Goal: Information Seeking & Learning: Learn about a topic

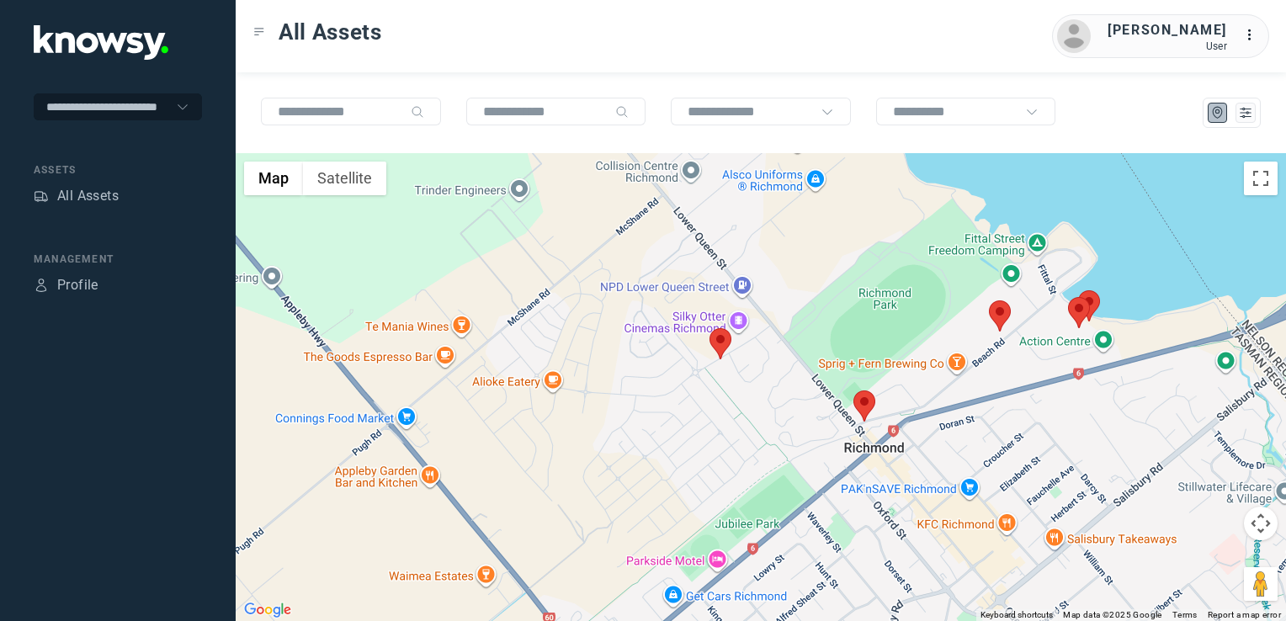
click at [727, 347] on img at bounding box center [721, 343] width 22 height 31
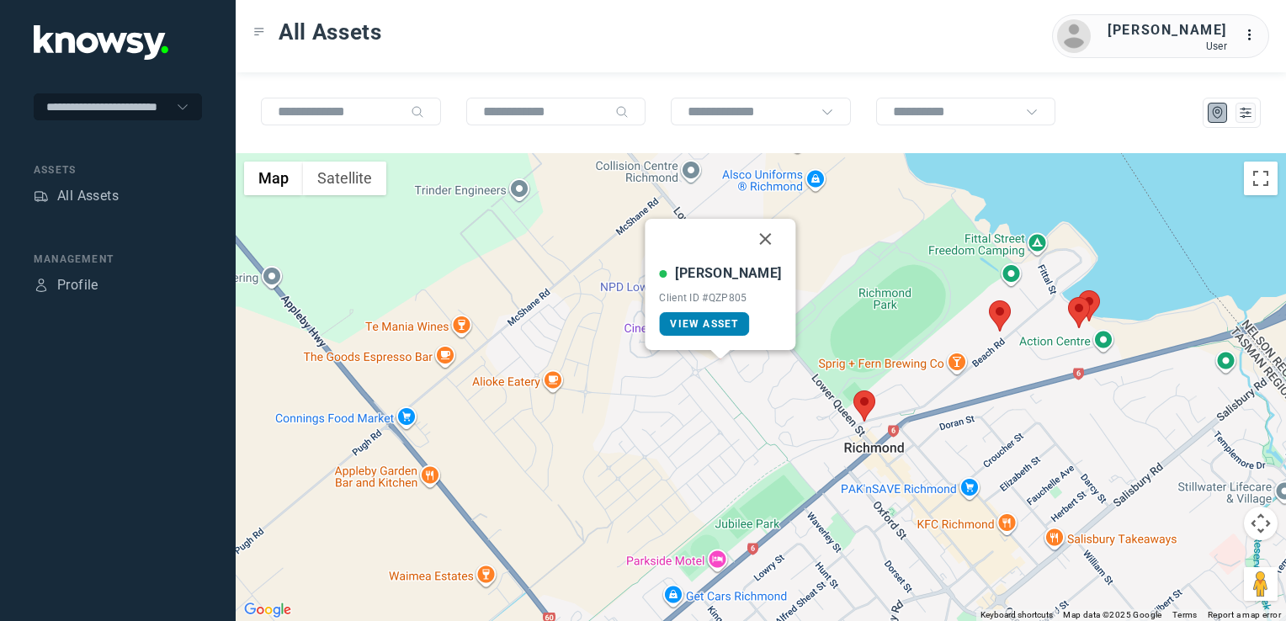
click at [718, 328] on span "View Asset" at bounding box center [704, 324] width 68 height 12
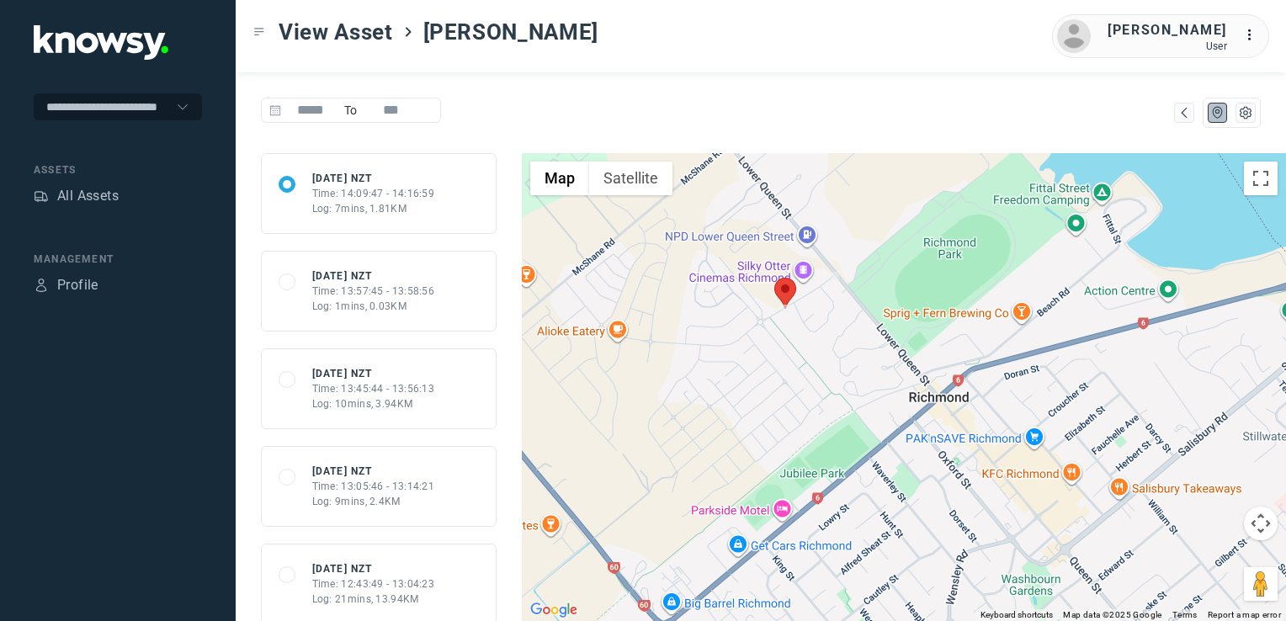
click at [397, 402] on div "Log: 10mins, 3.94KM" at bounding box center [373, 404] width 123 height 15
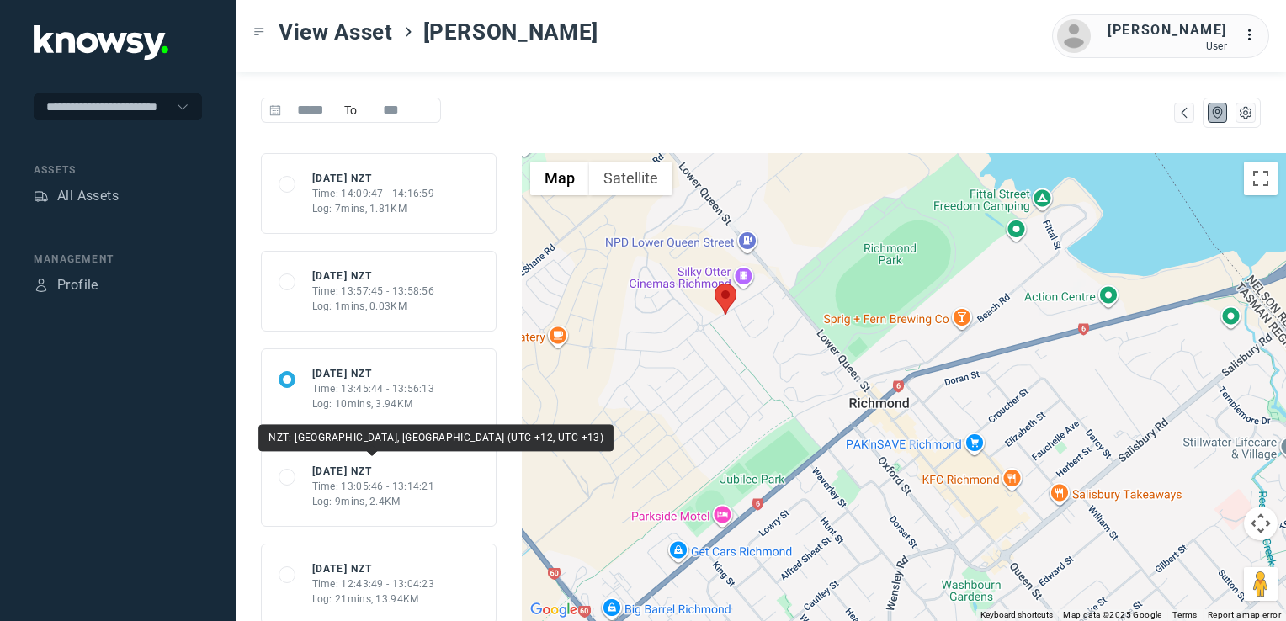
click at [421, 460] on div "68a7c29daef662d427f04c8e Fri 22 Aug 25 NZT Time: 13:05:46 - 13:14:21 Log: 9mins…" at bounding box center [379, 486] width 236 height 81
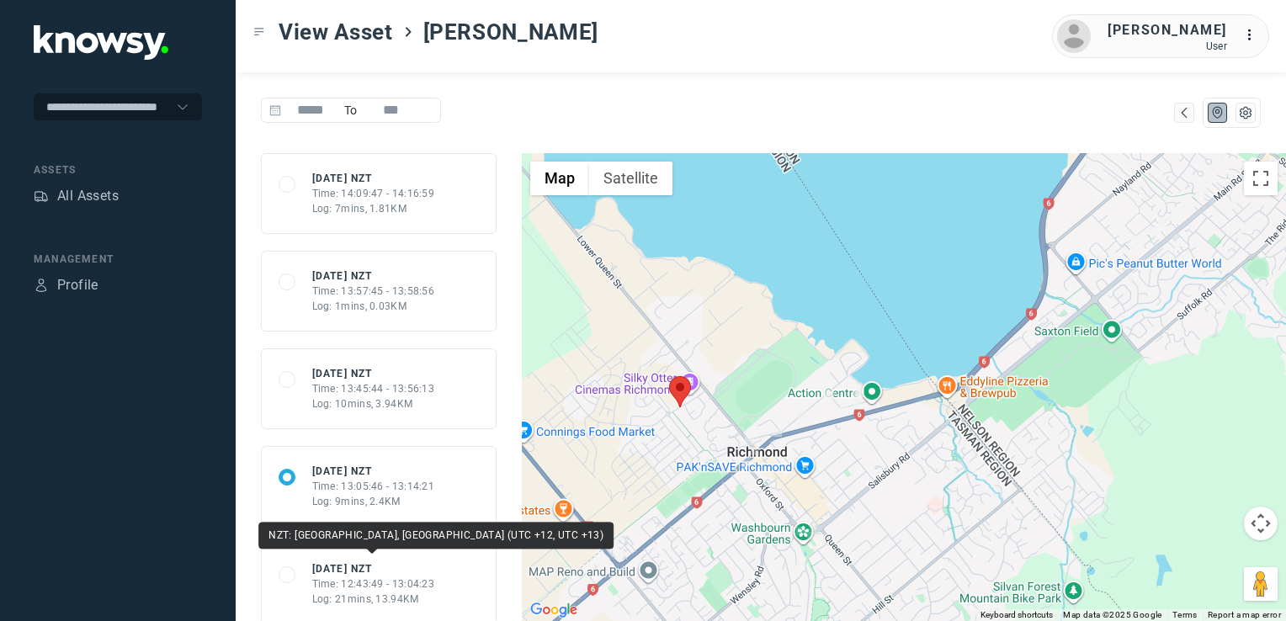
click at [409, 572] on div "Fri 22 Aug 25 NZT" at bounding box center [373, 569] width 123 height 15
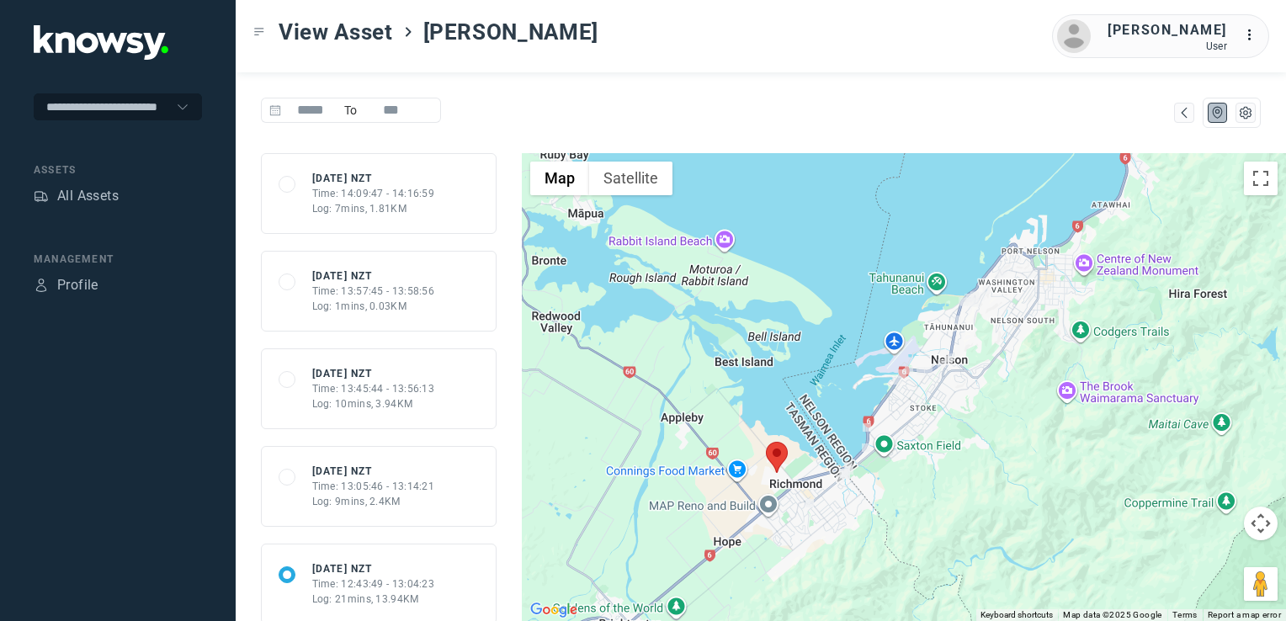
click at [414, 484] on div "Time: 13:05:46 - 13:14:21" at bounding box center [373, 486] width 123 height 15
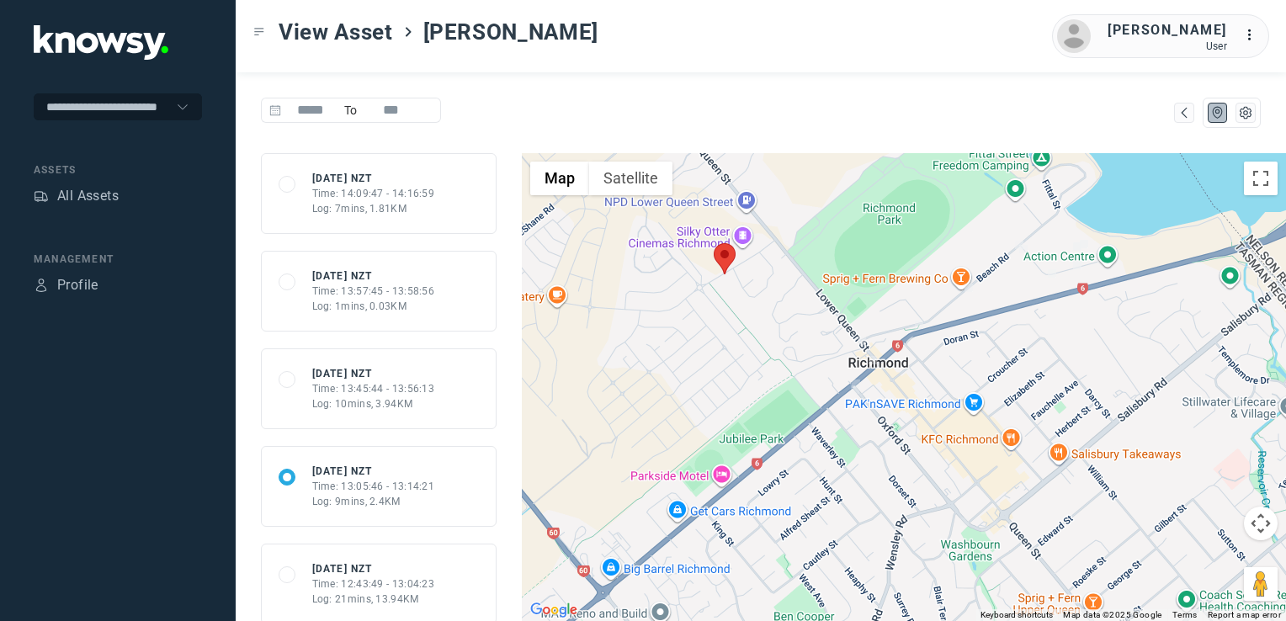
click at [365, 394] on div "Time: 13:45:44 - 13:56:13" at bounding box center [373, 388] width 123 height 15
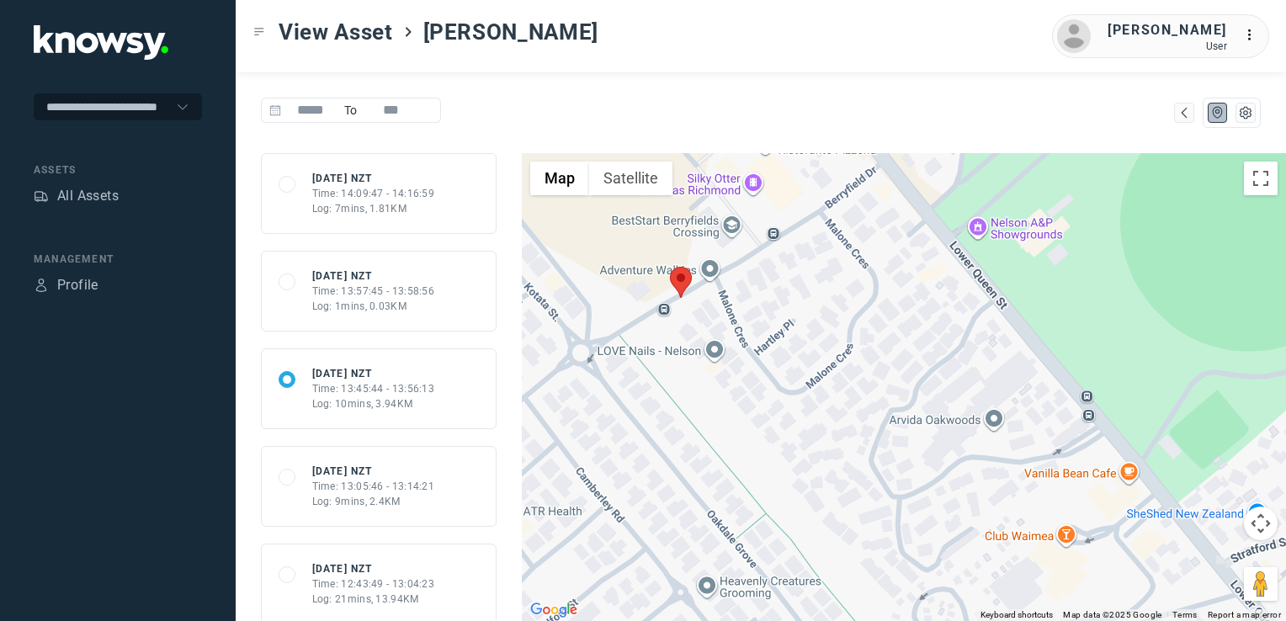
click at [371, 288] on div "Time: 13:57:45 - 13:58:56" at bounding box center [373, 291] width 123 height 15
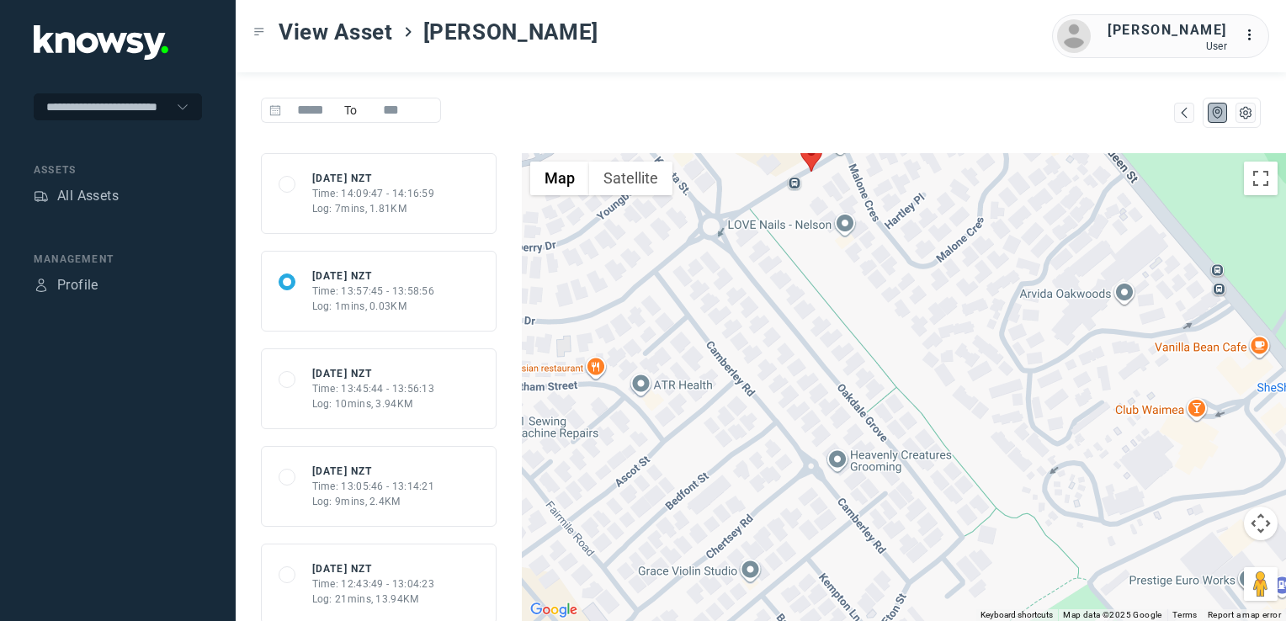
drag, startPoint x: 818, startPoint y: 258, endPoint x: 823, endPoint y: 372, distance: 114.6
click at [823, 372] on div at bounding box center [904, 387] width 764 height 468
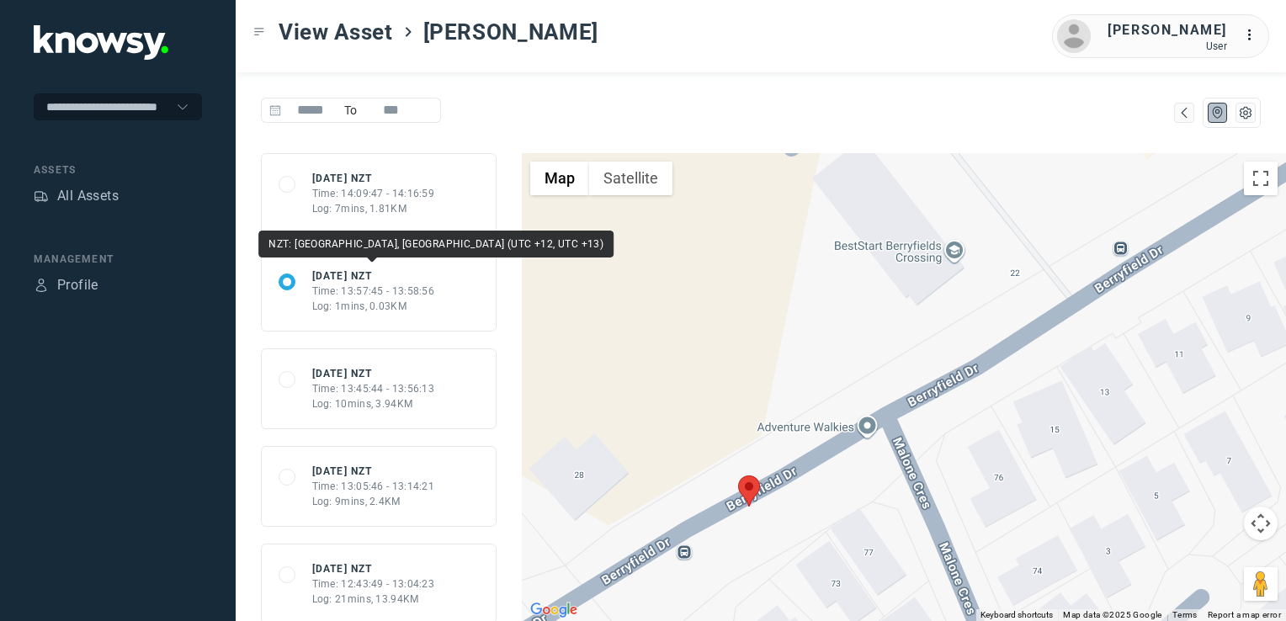
click at [345, 223] on div "68a7d17aaa4b8c0654393423 Fri 22 Aug 25 NZT Time: 14:09:47 - 14:16:59 Log: 7mins…" at bounding box center [379, 193] width 236 height 81
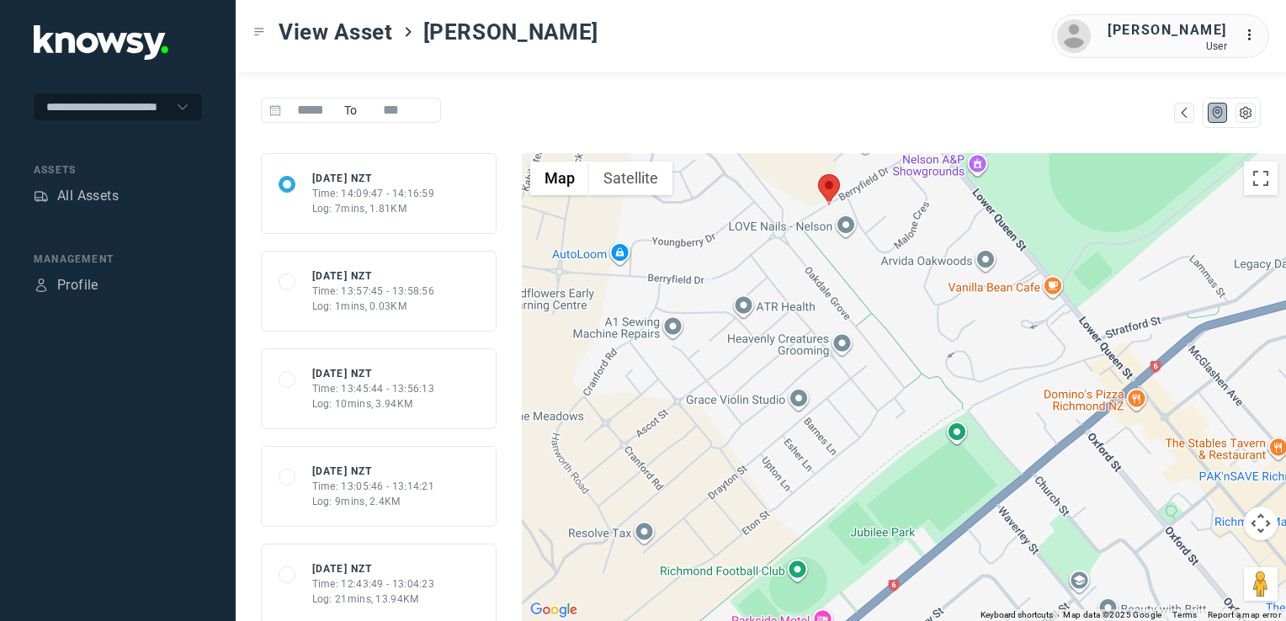
drag, startPoint x: 823, startPoint y: 305, endPoint x: 790, endPoint y: 375, distance: 77.2
click at [790, 374] on div at bounding box center [904, 387] width 764 height 468
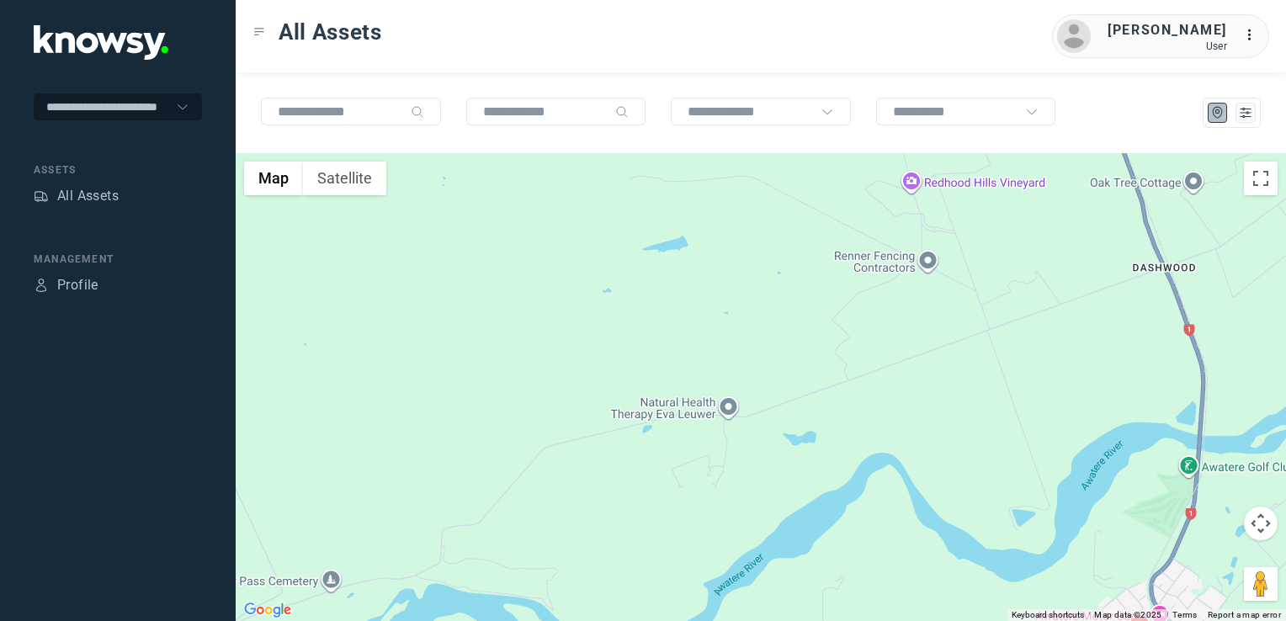
drag, startPoint x: 998, startPoint y: 457, endPoint x: 960, endPoint y: 372, distance: 93.1
click at [962, 387] on div at bounding box center [761, 387] width 1051 height 468
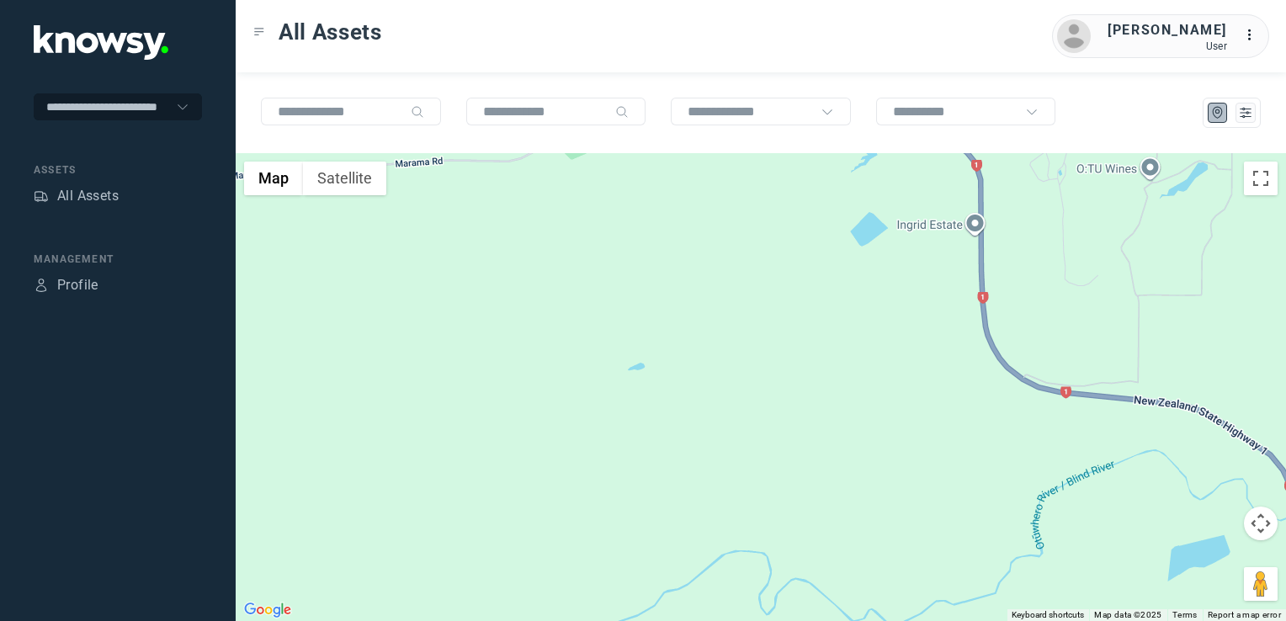
drag, startPoint x: 918, startPoint y: 379, endPoint x: 925, endPoint y: 423, distance: 45.3
click at [925, 423] on div at bounding box center [761, 387] width 1051 height 468
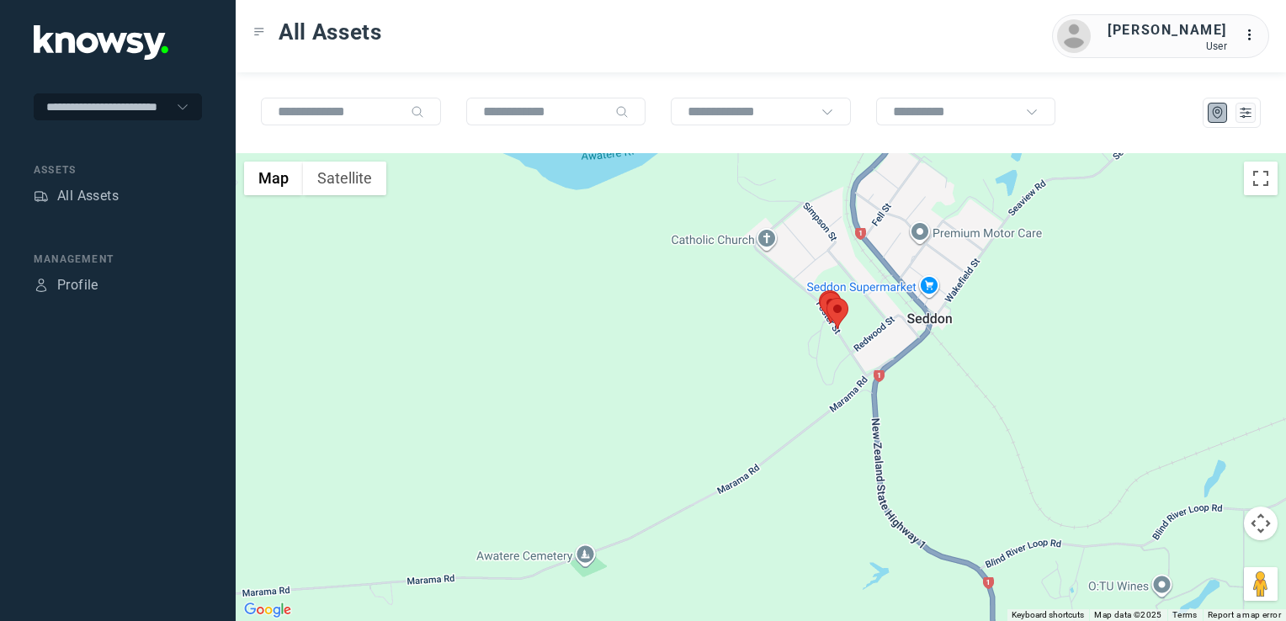
drag, startPoint x: 804, startPoint y: 249, endPoint x: 809, endPoint y: 376, distance: 127.2
click at [805, 376] on div at bounding box center [761, 387] width 1051 height 468
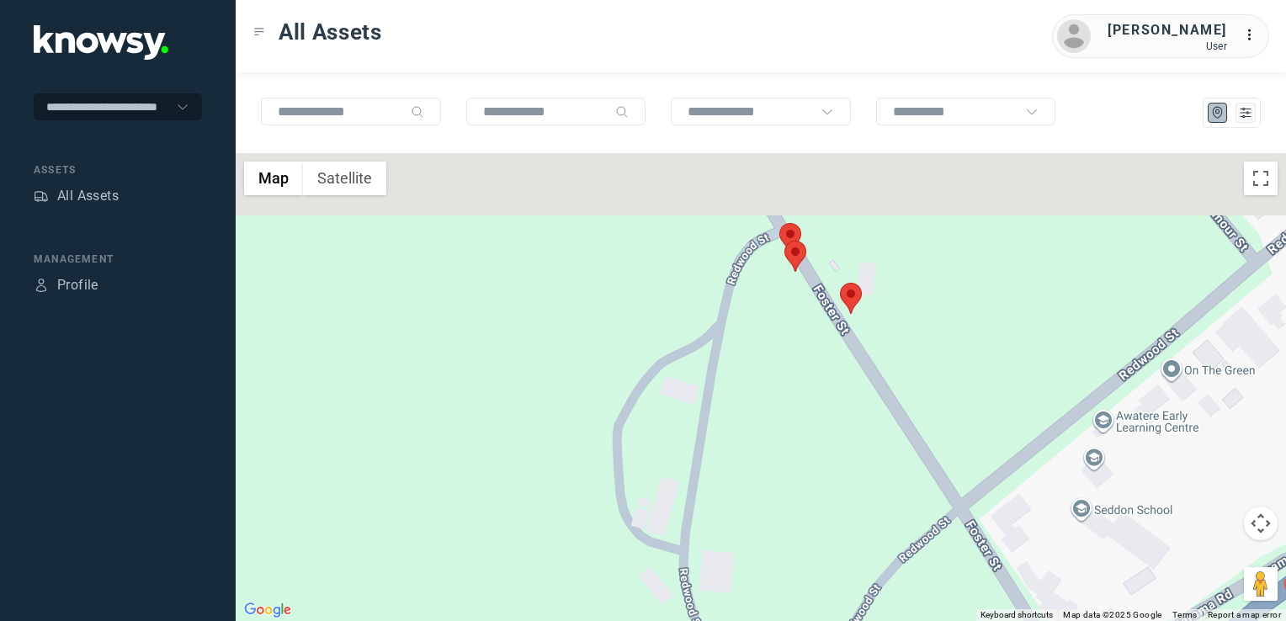
drag, startPoint x: 751, startPoint y: 405, endPoint x: 765, endPoint y: 418, distance: 19.7
click at [760, 429] on div at bounding box center [761, 387] width 1051 height 468
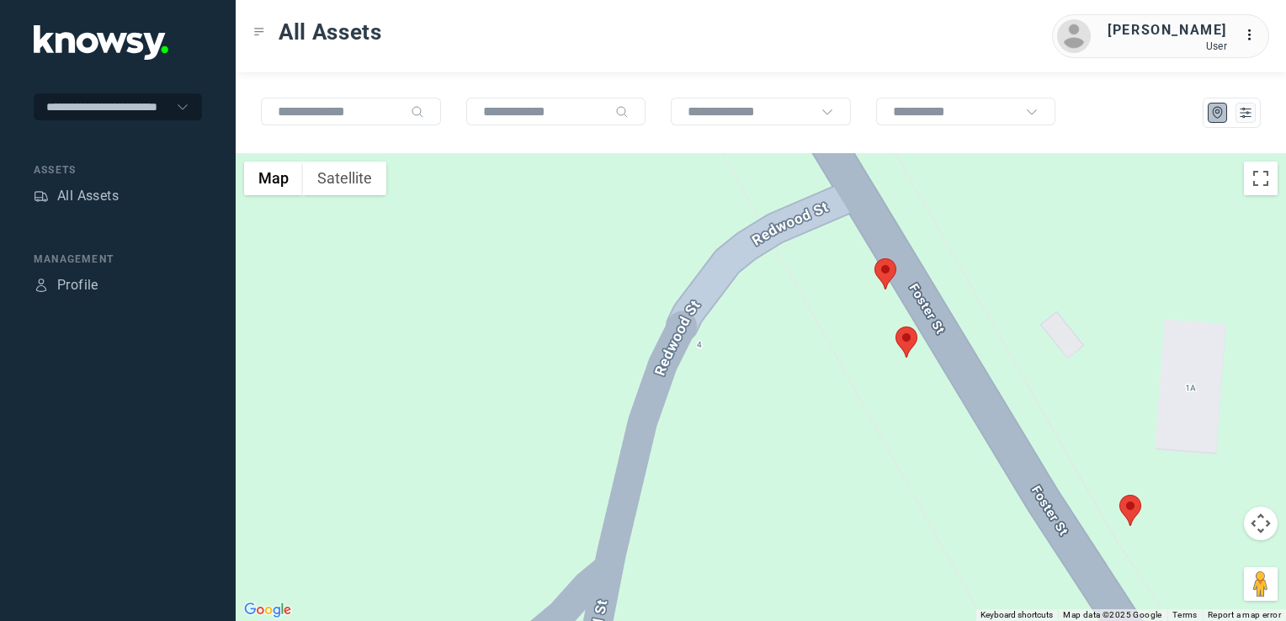
click at [884, 273] on img at bounding box center [886, 273] width 22 height 31
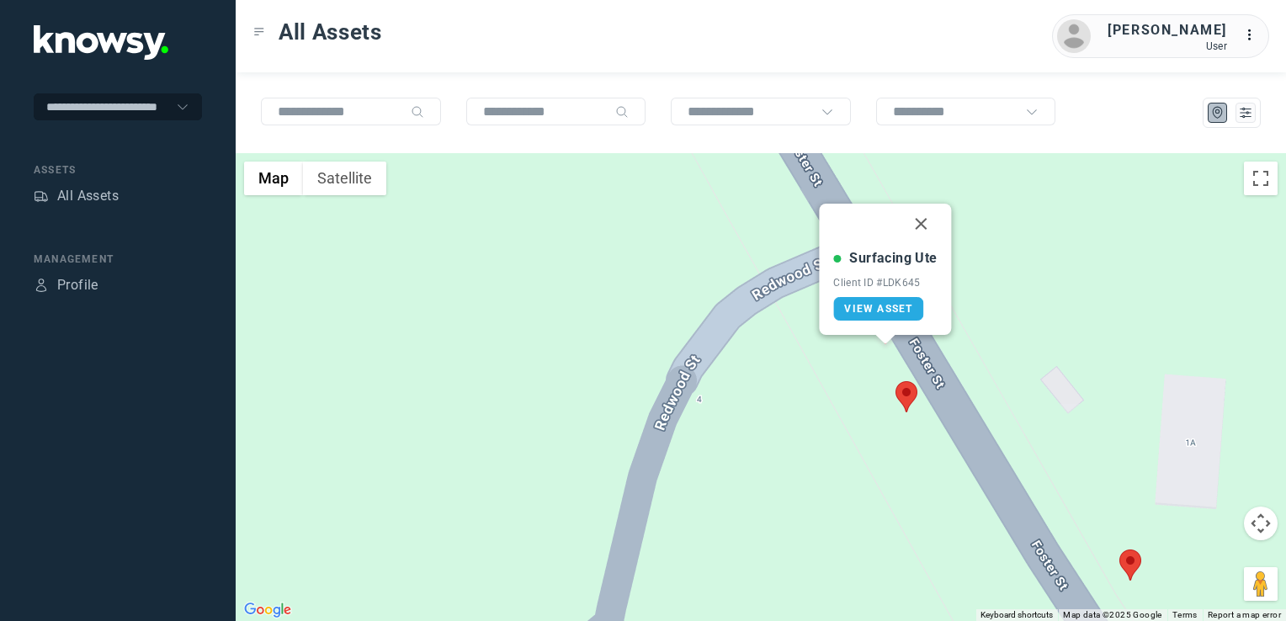
click at [912, 402] on img at bounding box center [907, 396] width 22 height 31
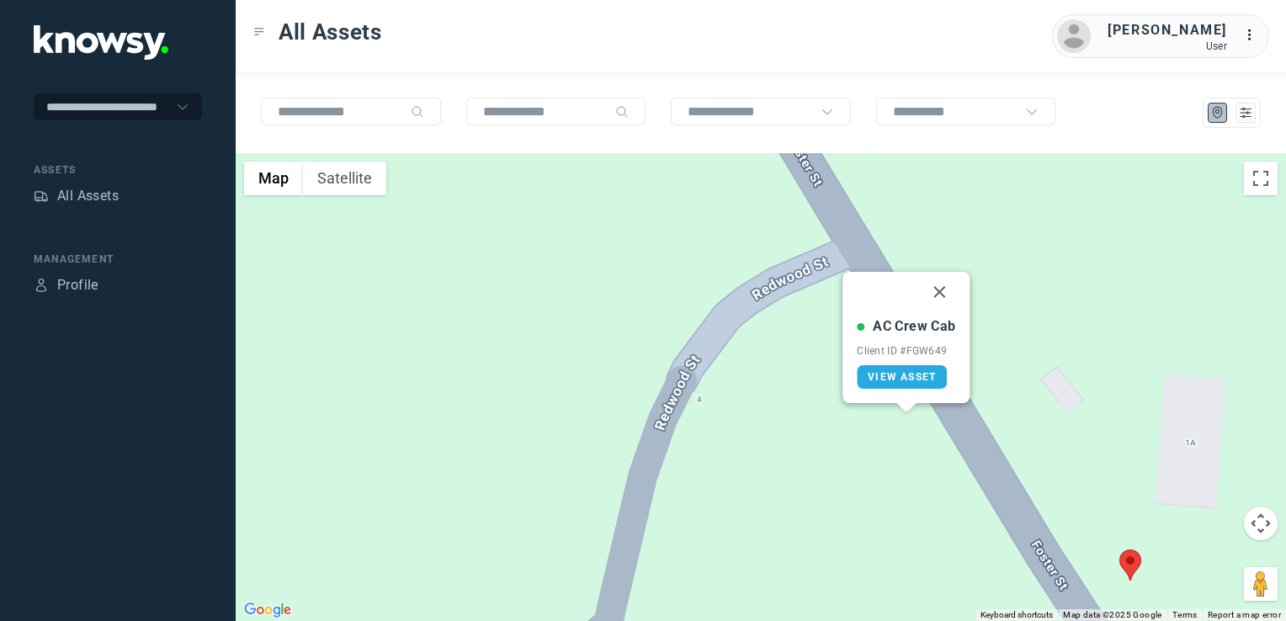
click at [1131, 561] on img at bounding box center [1131, 565] width 22 height 31
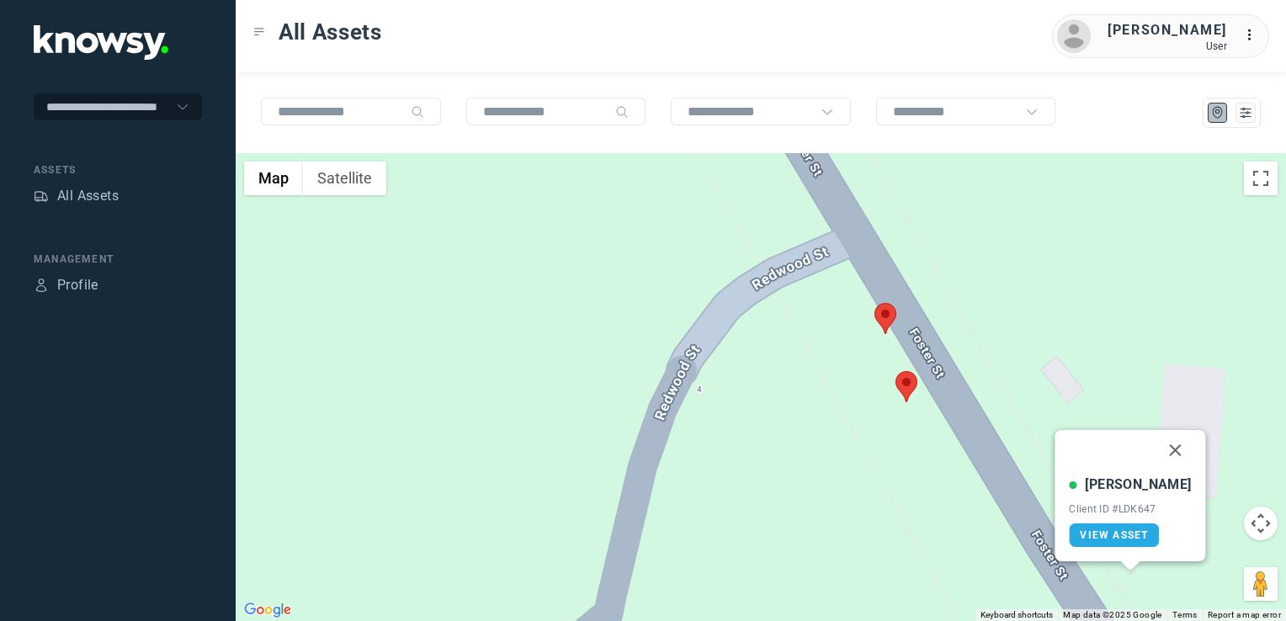
click at [1156, 450] on button "Close" at bounding box center [1176, 450] width 40 height 40
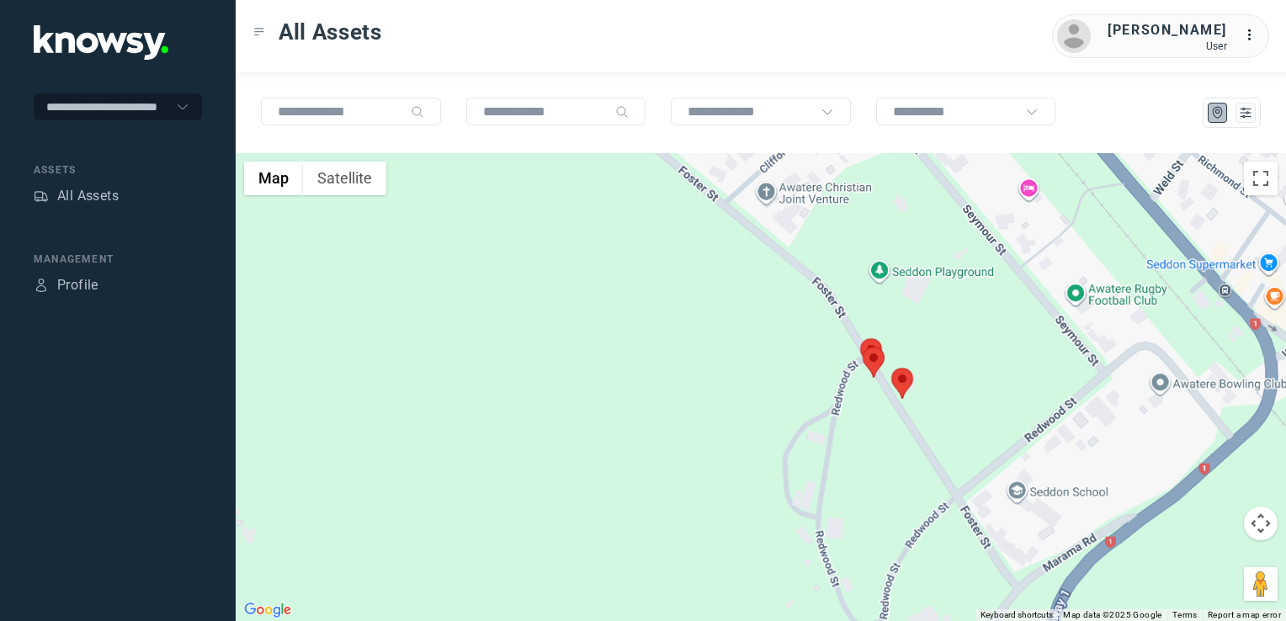
drag, startPoint x: 862, startPoint y: 392, endPoint x: 848, endPoint y: 360, distance: 35.0
click at [849, 360] on div at bounding box center [761, 387] width 1051 height 468
click at [845, 360] on div at bounding box center [761, 387] width 1051 height 468
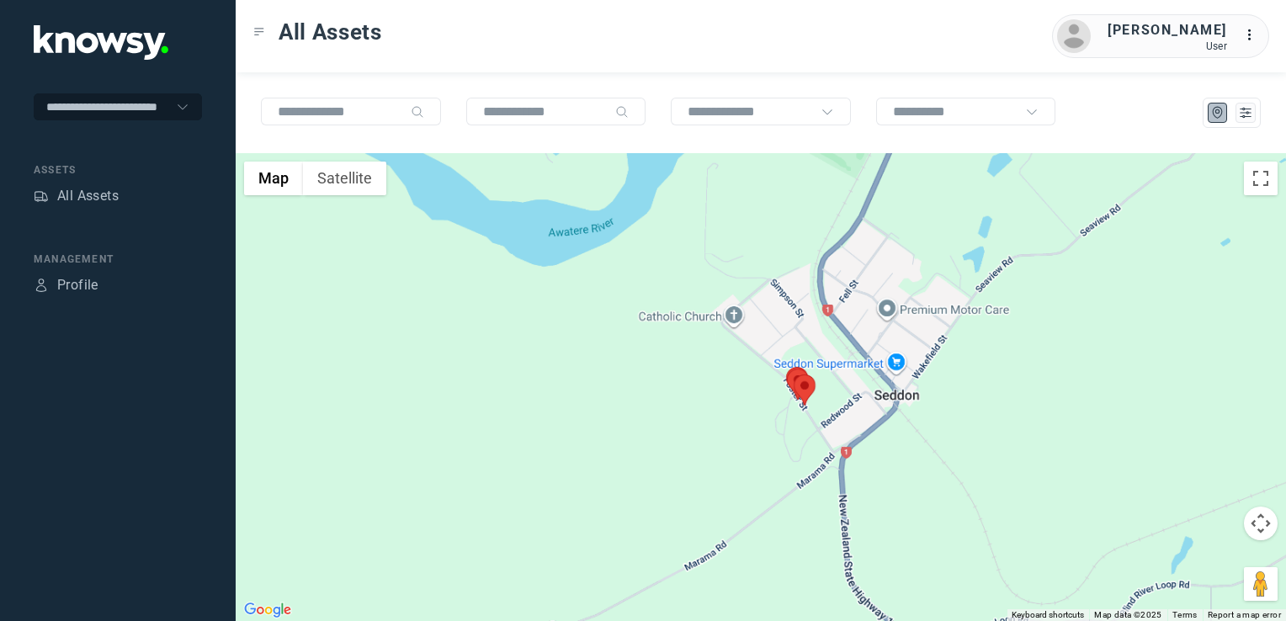
drag, startPoint x: 706, startPoint y: 390, endPoint x: 758, endPoint y: 490, distance: 112.6
click at [756, 490] on div at bounding box center [761, 387] width 1051 height 468
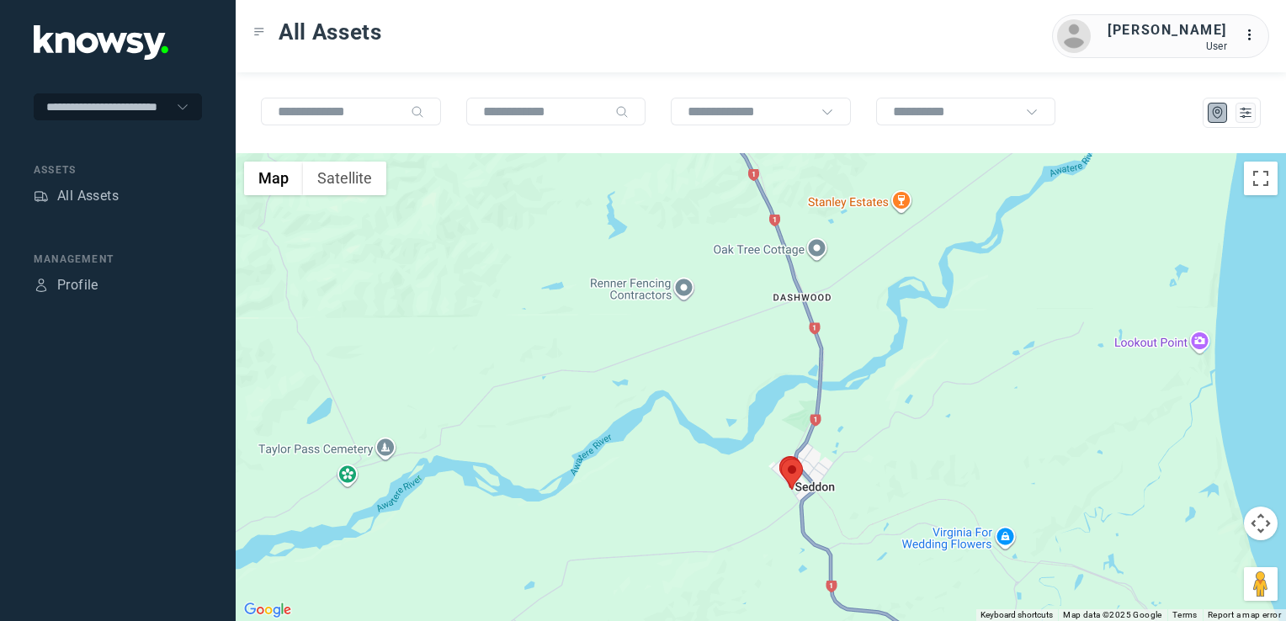
click at [818, 466] on div at bounding box center [761, 387] width 1051 height 468
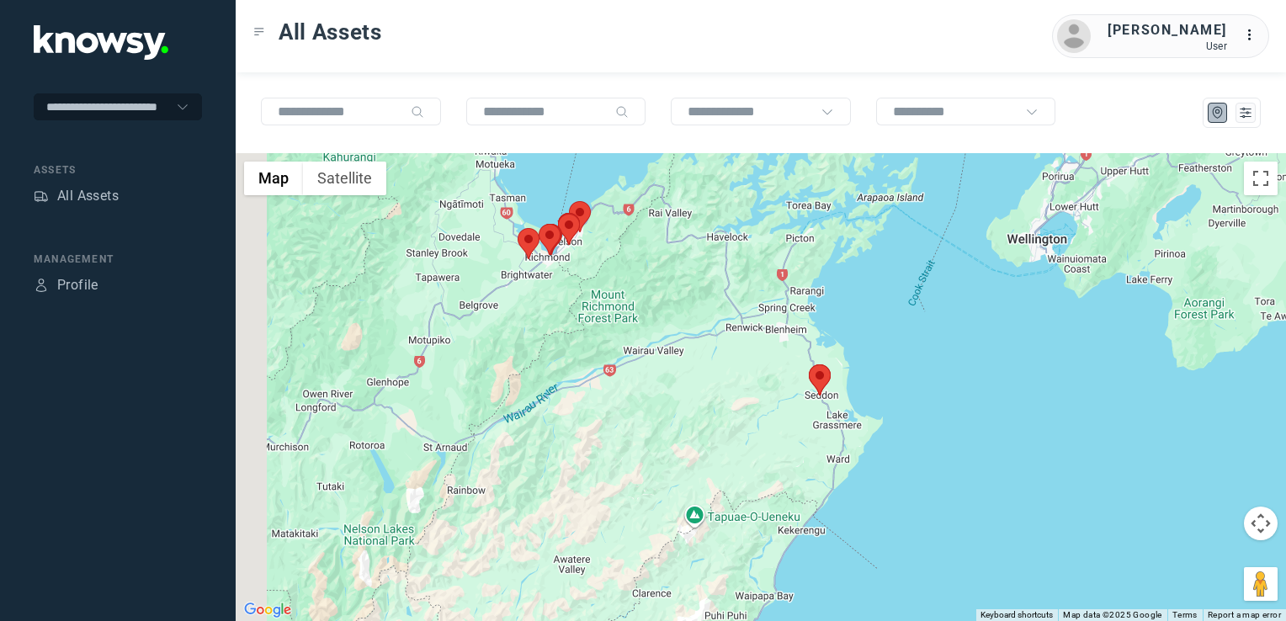
drag, startPoint x: 610, startPoint y: 442, endPoint x: 761, endPoint y: 386, distance: 160.6
click at [758, 389] on div at bounding box center [761, 387] width 1051 height 468
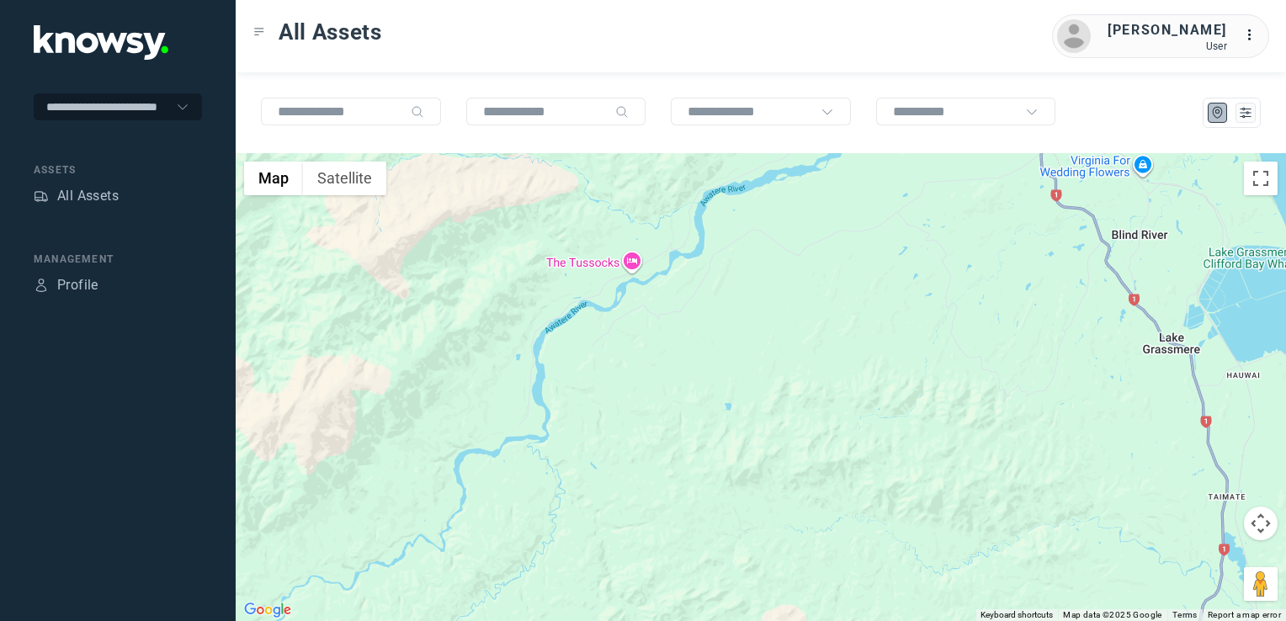
drag, startPoint x: 908, startPoint y: 494, endPoint x: 906, endPoint y: 524, distance: 29.5
click at [906, 524] on div at bounding box center [761, 387] width 1051 height 468
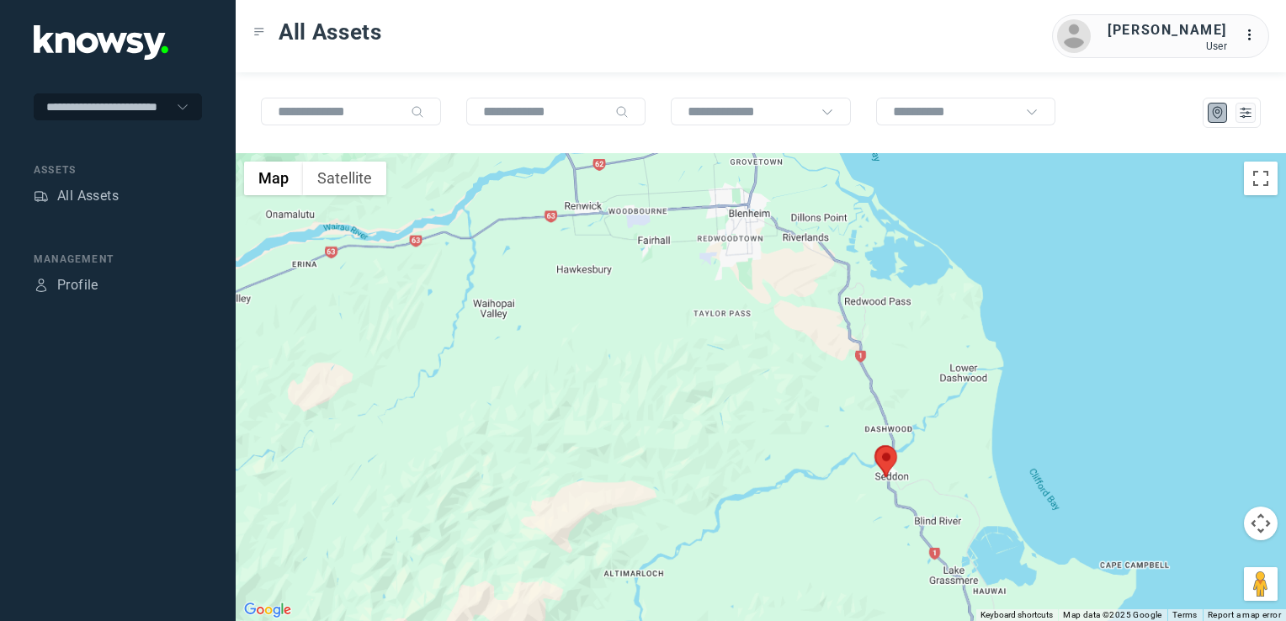
drag, startPoint x: 711, startPoint y: 353, endPoint x: 732, endPoint y: 461, distance: 110.0
click at [732, 495] on div at bounding box center [761, 387] width 1051 height 468
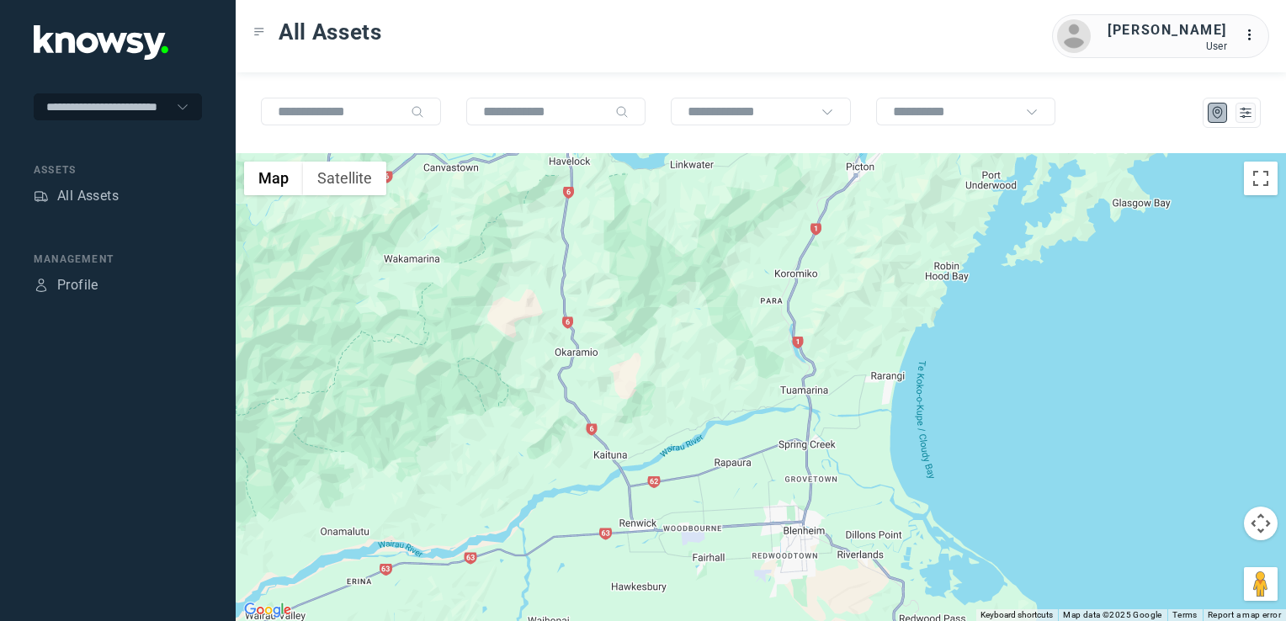
drag, startPoint x: 636, startPoint y: 386, endPoint x: 790, endPoint y: 519, distance: 202.9
click at [790, 522] on div at bounding box center [761, 387] width 1051 height 468
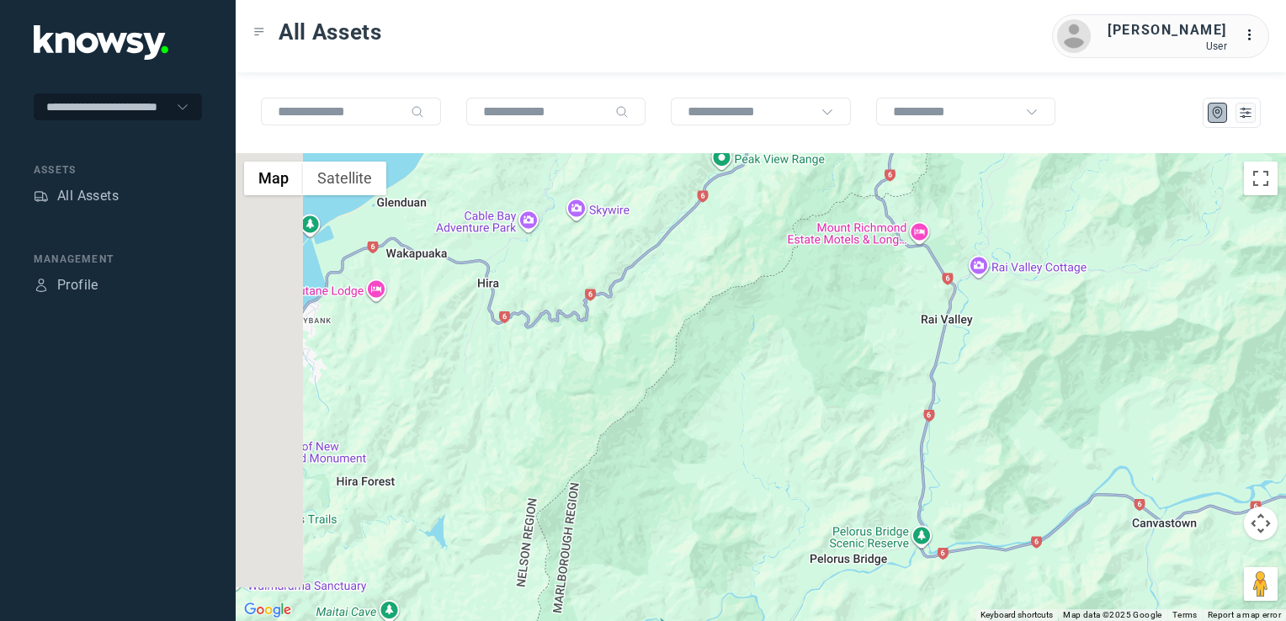
drag, startPoint x: 482, startPoint y: 443, endPoint x: 694, endPoint y: 418, distance: 213.7
click at [689, 419] on div at bounding box center [761, 387] width 1051 height 468
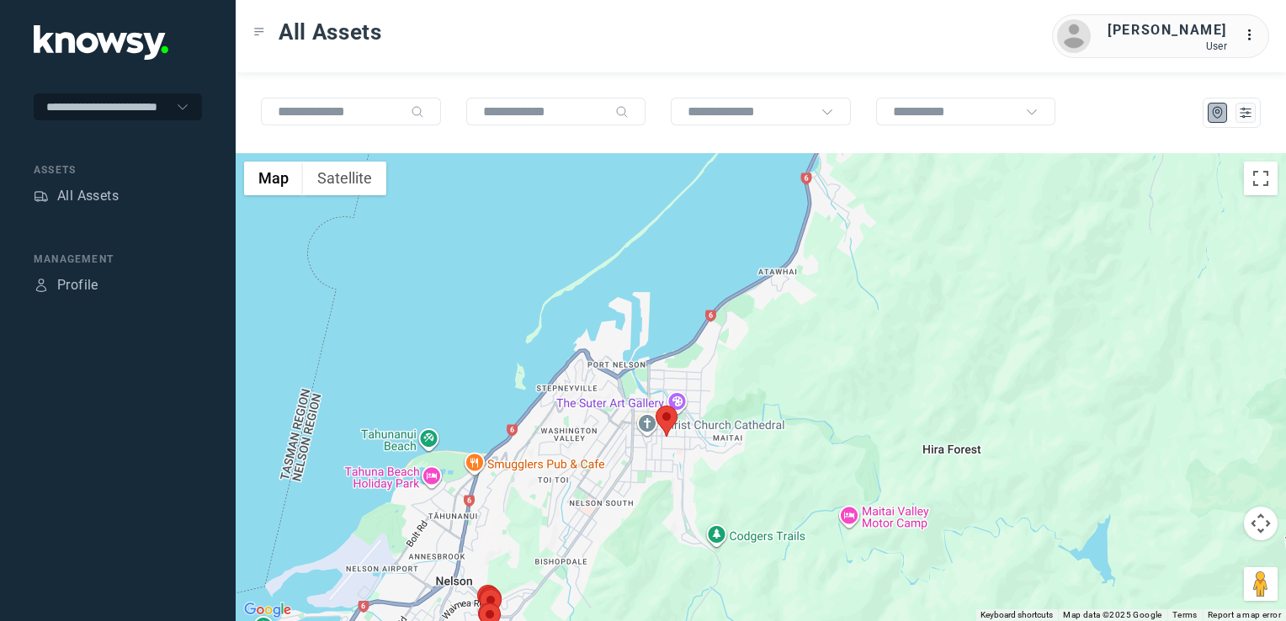
click at [670, 423] on img at bounding box center [667, 421] width 22 height 31
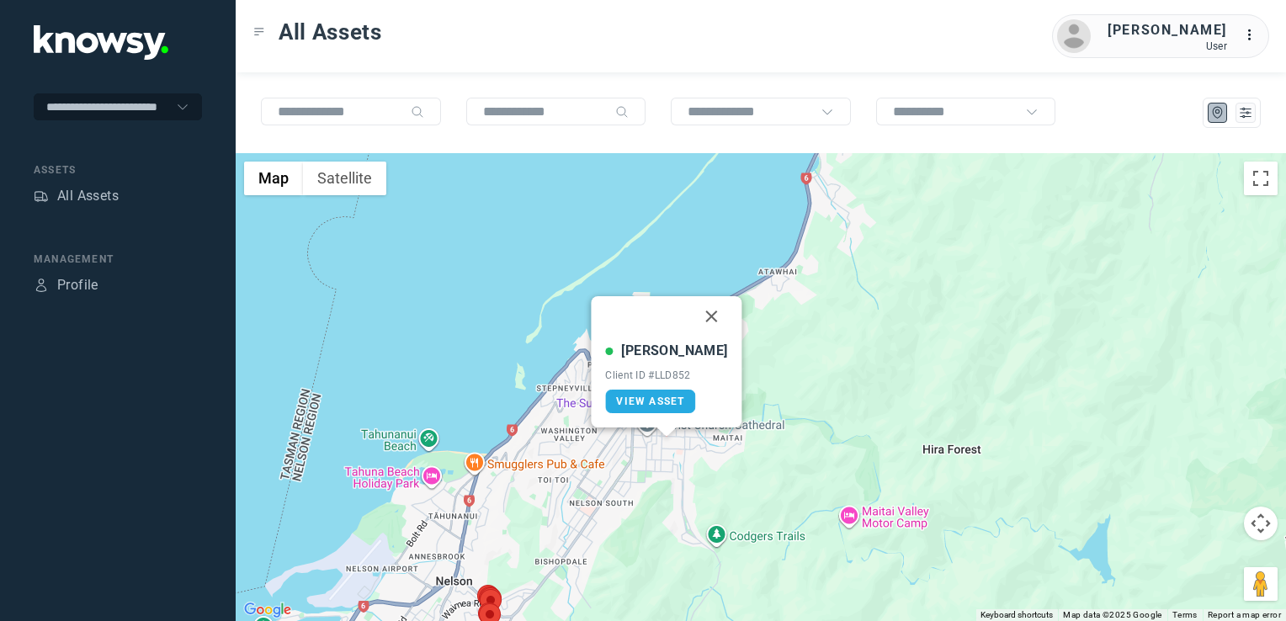
click at [700, 313] on button "Close" at bounding box center [712, 316] width 40 height 40
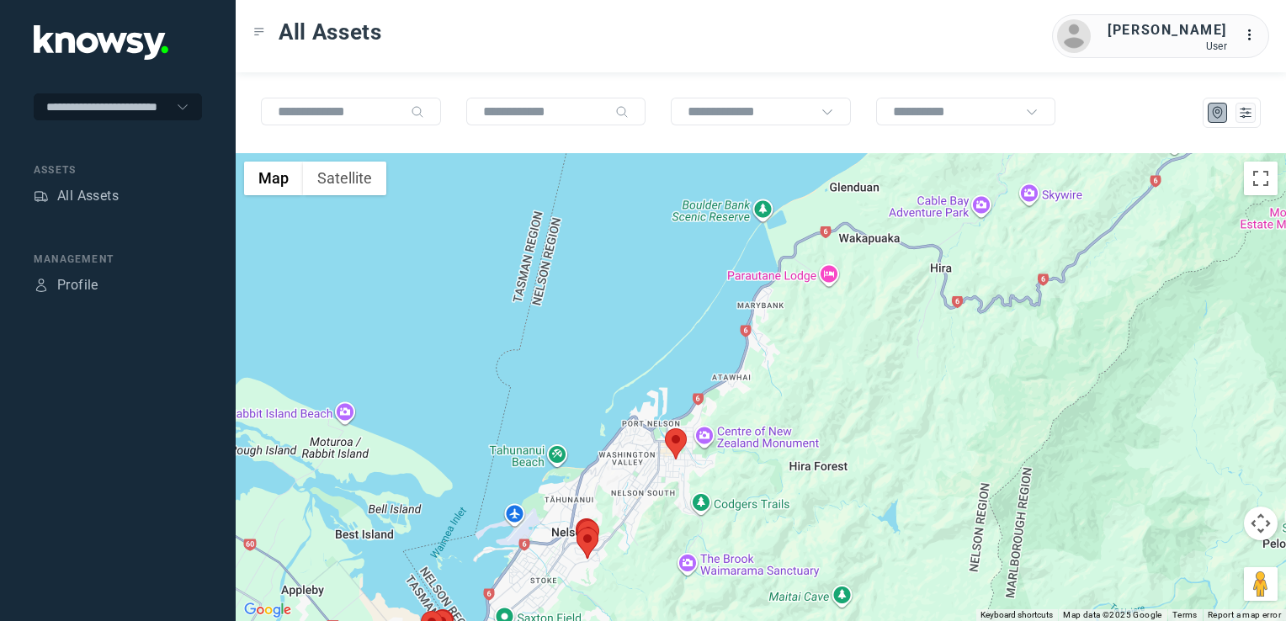
drag, startPoint x: 636, startPoint y: 501, endPoint x: 656, endPoint y: 483, distance: 26.2
click at [655, 483] on div "To navigate, press the arrow keys." at bounding box center [761, 387] width 1051 height 468
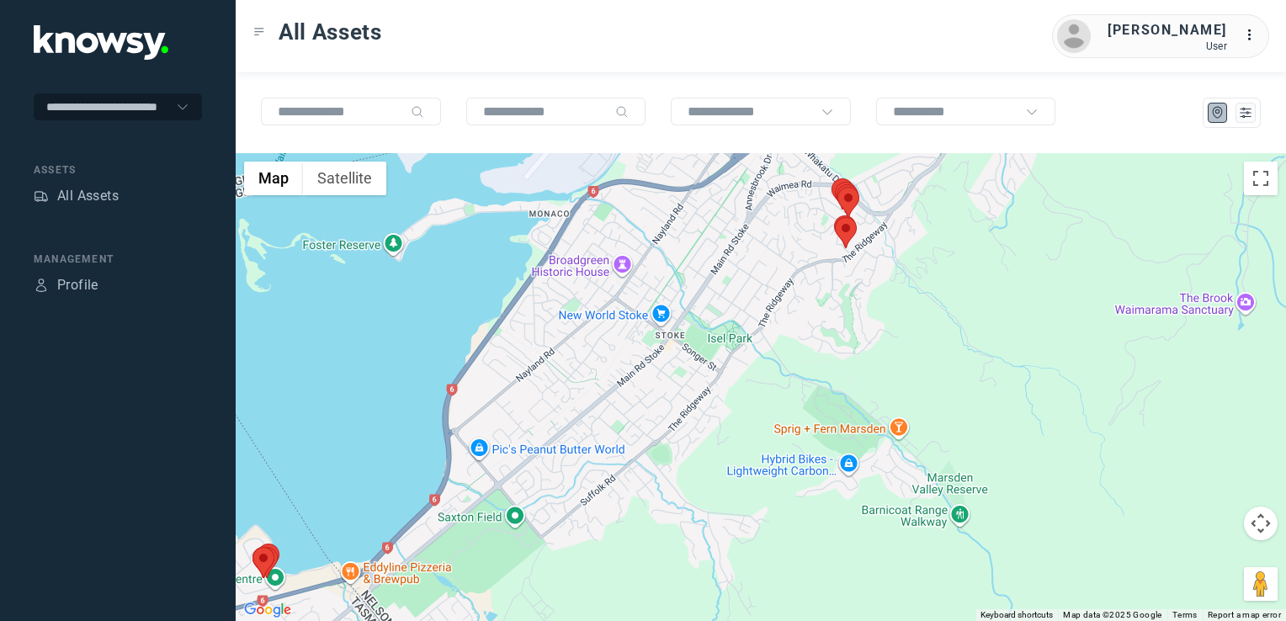
click at [795, 376] on div at bounding box center [761, 387] width 1051 height 468
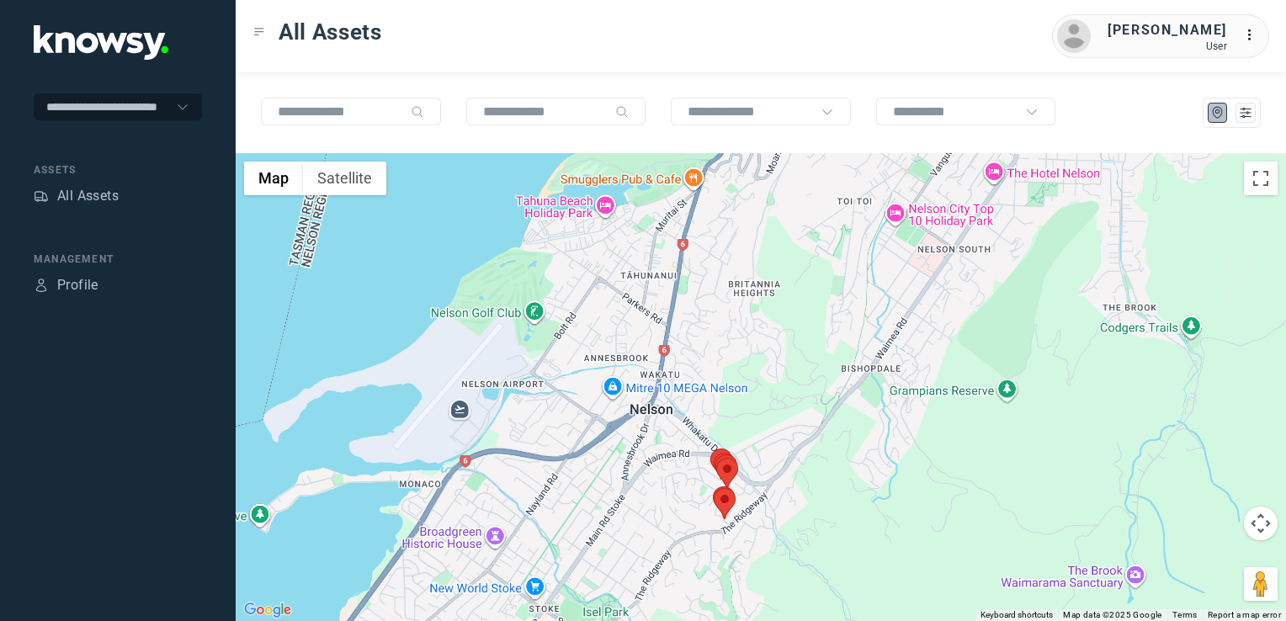
click at [630, 406] on div at bounding box center [761, 387] width 1051 height 468
